Goal: Navigation & Orientation: Find specific page/section

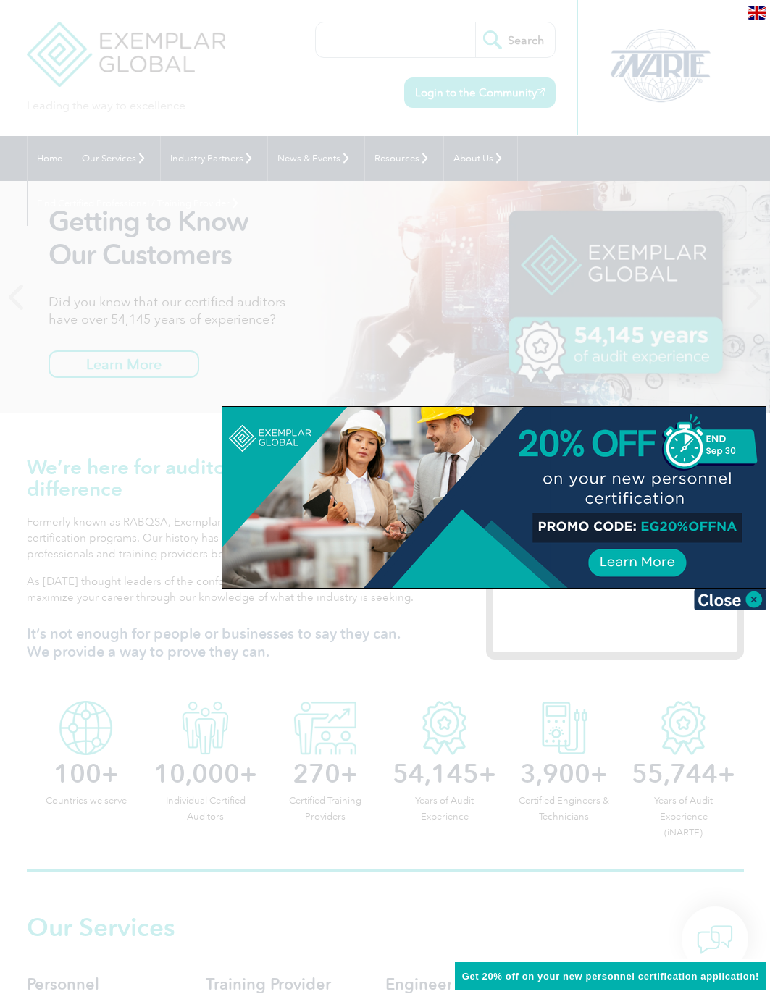
click at [330, 42] on div at bounding box center [385, 497] width 770 height 994
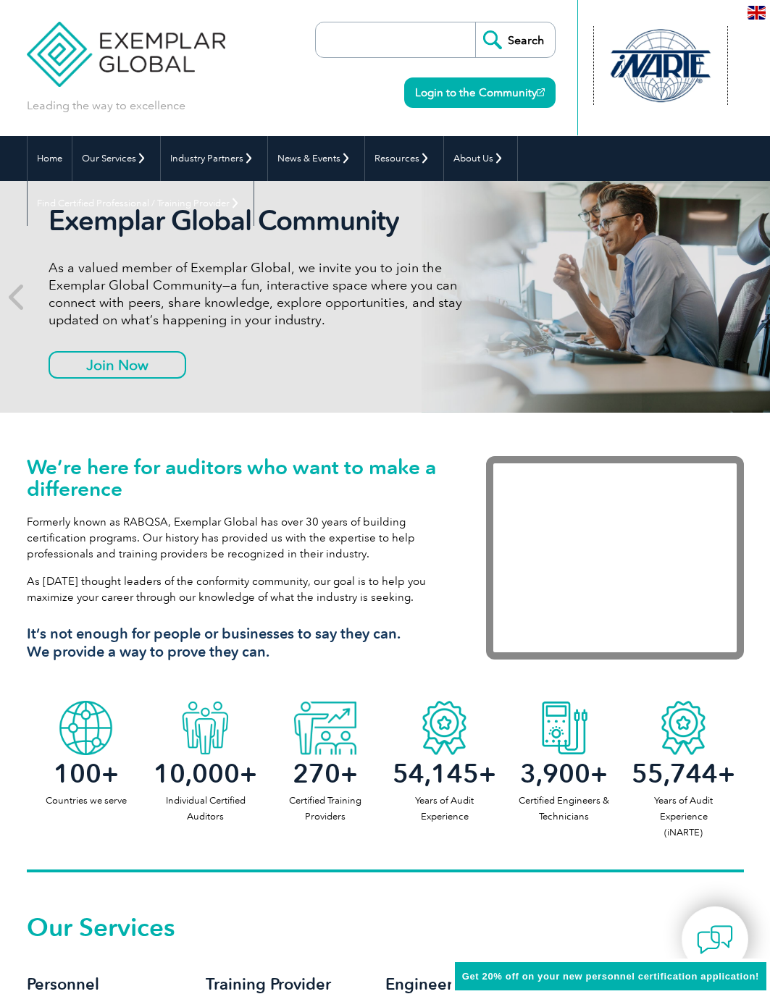
drag, startPoint x: 692, startPoint y: 49, endPoint x: 737, endPoint y: 49, distance: 45.6
drag, startPoint x: 637, startPoint y: 79, endPoint x: 761, endPoint y: 83, distance: 124.6
click at [756, 83] on header "Leading the way to excellence Search Login to the Community ▼" at bounding box center [385, 68] width 770 height 136
drag, startPoint x: 650, startPoint y: 87, endPoint x: 828, endPoint y: 97, distance: 177.7
click at [769, 97] on html "BACK TO TOP Leading the way to excellence Search Login to the Community ▼ Home …" at bounding box center [385, 497] width 770 height 994
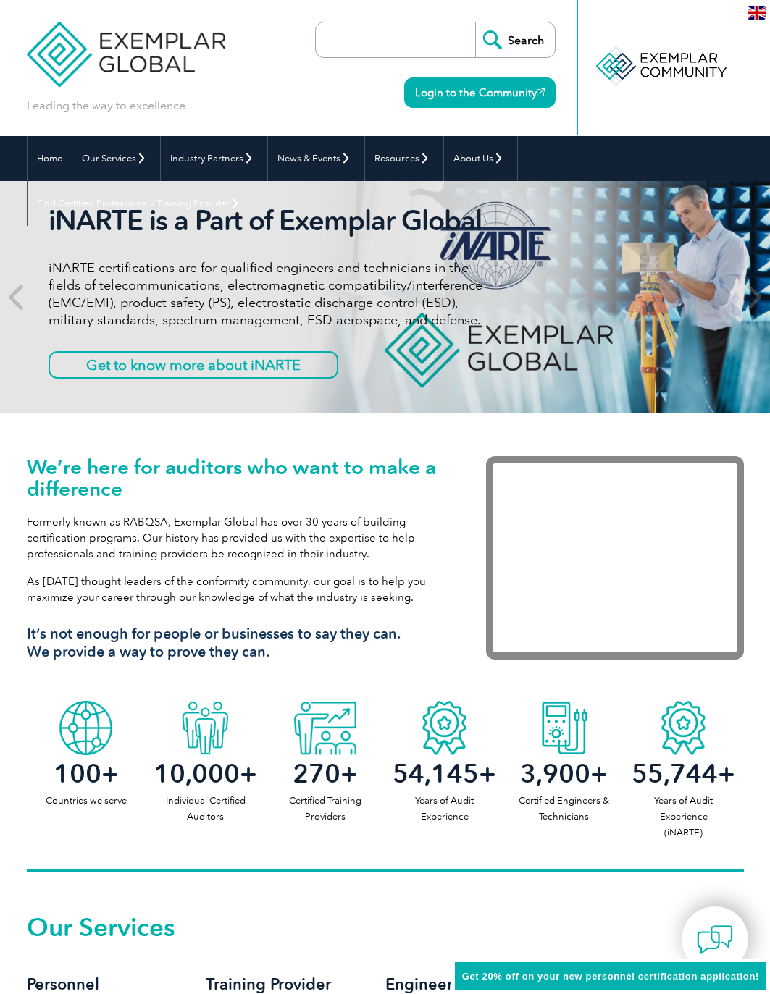
drag, startPoint x: 619, startPoint y: 72, endPoint x: 744, endPoint y: 68, distance: 124.6
click at [746, 66] on header "Leading the way to excellence Search Login to the Community ▼" at bounding box center [385, 68] width 770 height 136
drag, startPoint x: 610, startPoint y: 80, endPoint x: 746, endPoint y: 76, distance: 136.2
click at [744, 76] on header "Leading the way to excellence Search Login to the Community ▼" at bounding box center [385, 68] width 770 height 136
drag, startPoint x: 630, startPoint y: 89, endPoint x: 739, endPoint y: 88, distance: 108.6
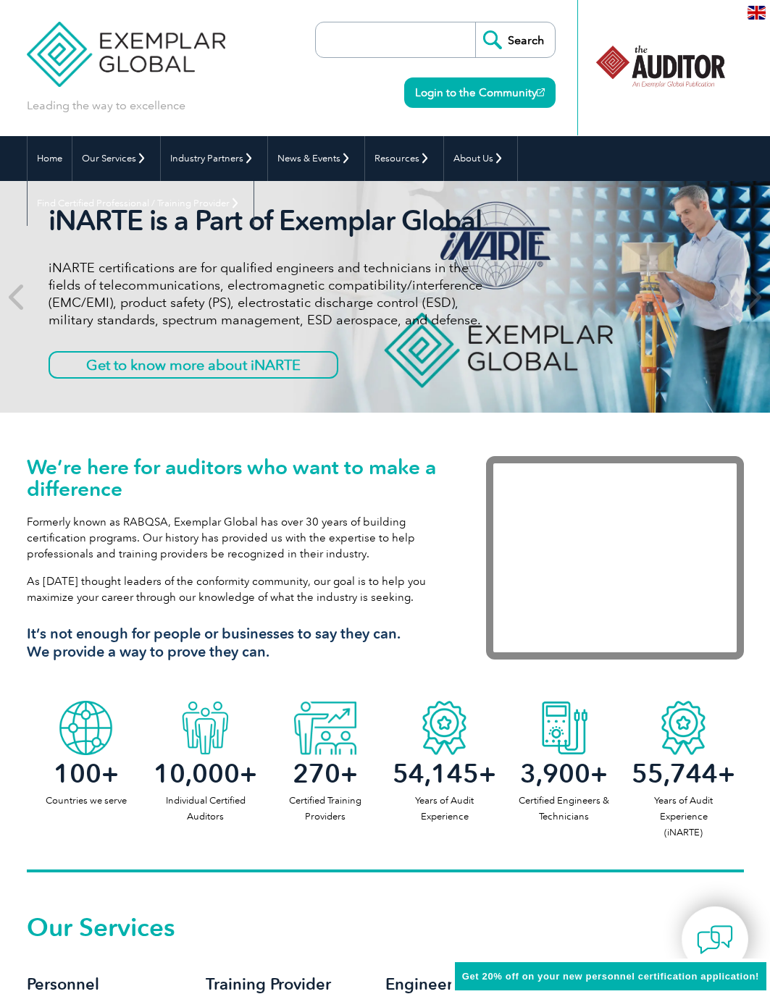
click at [737, 88] on div at bounding box center [660, 67] width 167 height 135
